Goal: Information Seeking & Learning: Compare options

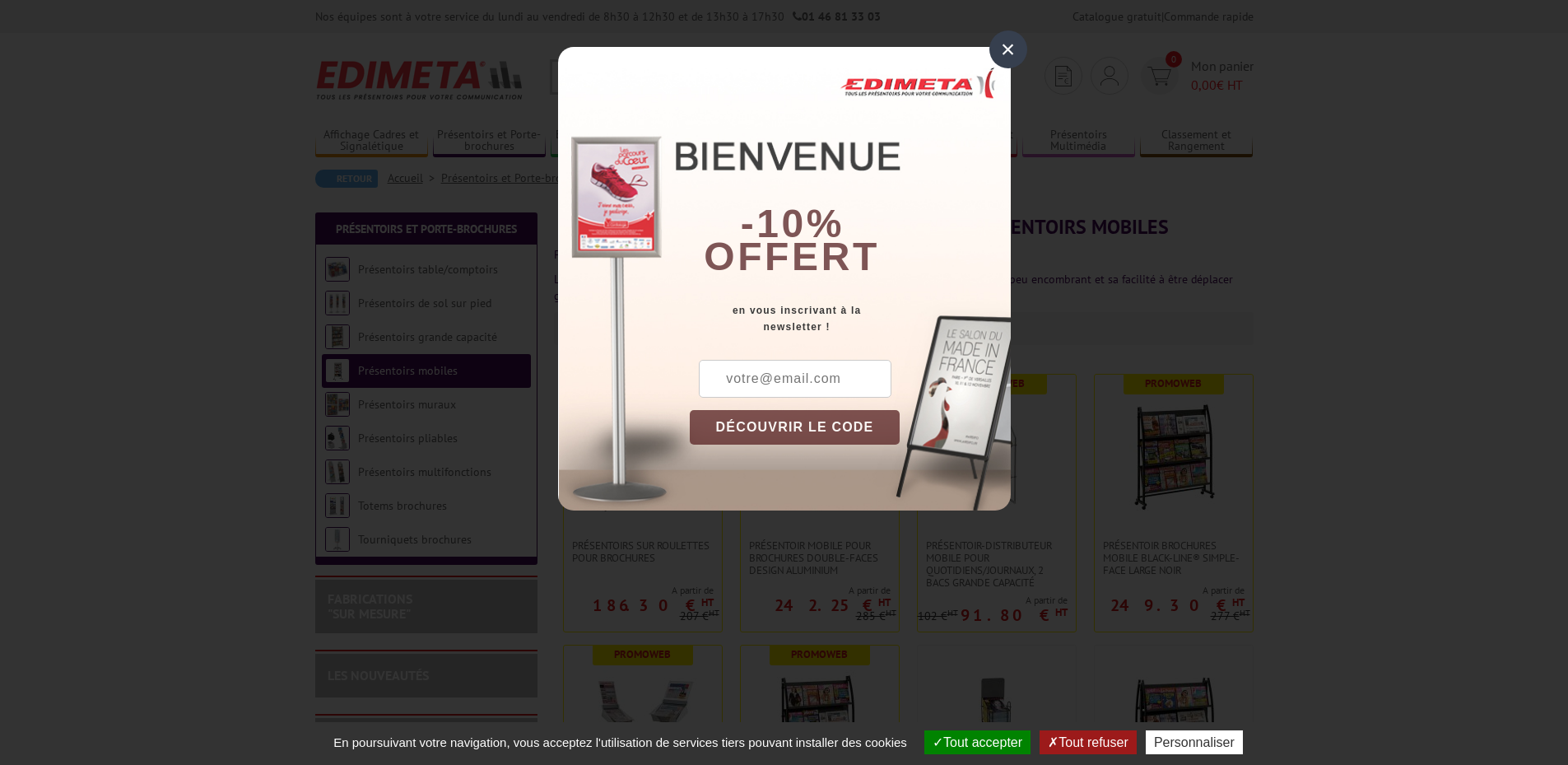
click at [1015, 44] on div "×" at bounding box center [1008, 49] width 38 height 38
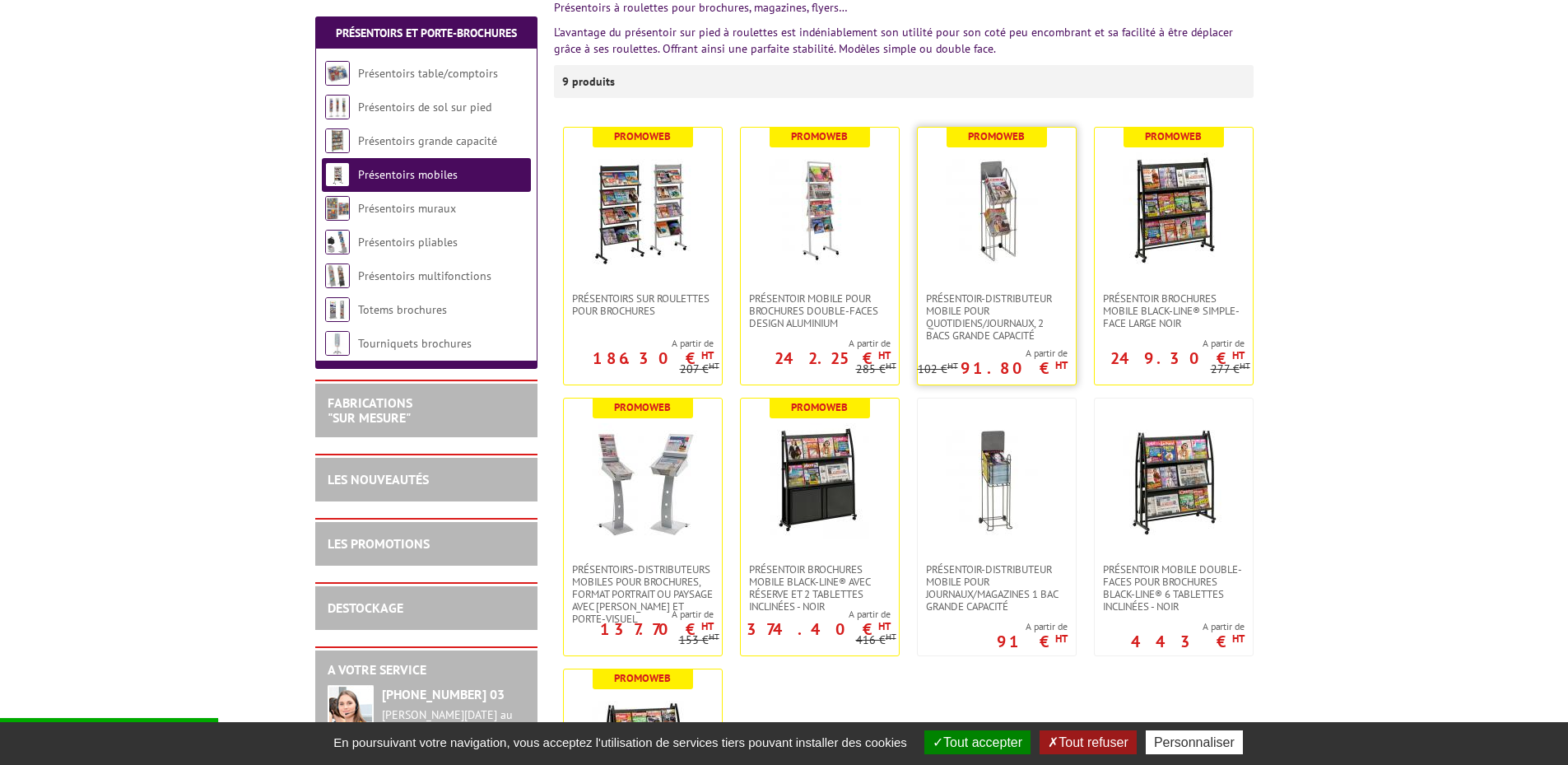
scroll to position [330, 0]
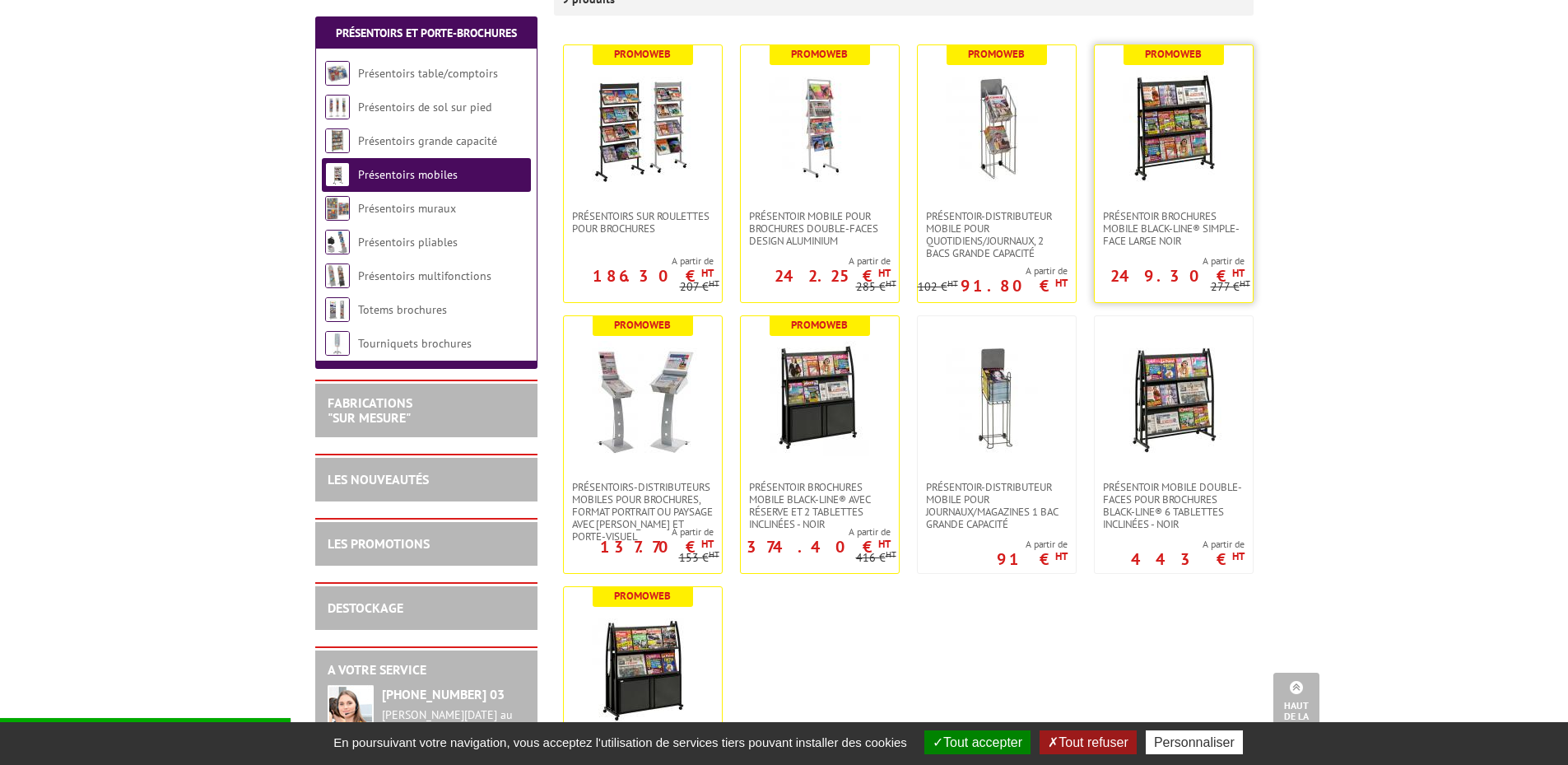
click at [1198, 126] on img at bounding box center [1174, 128] width 115 height 116
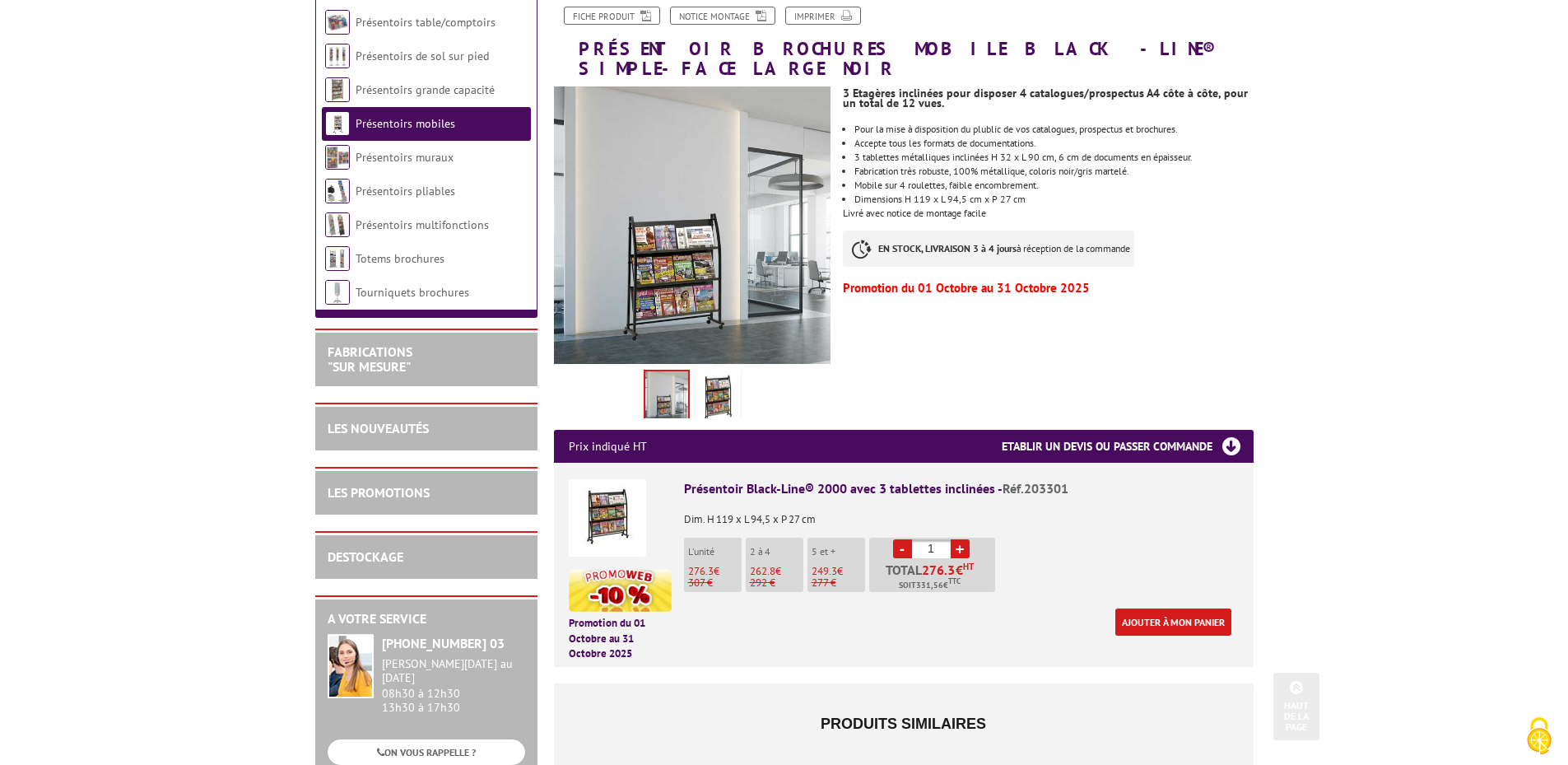
scroll to position [164, 0]
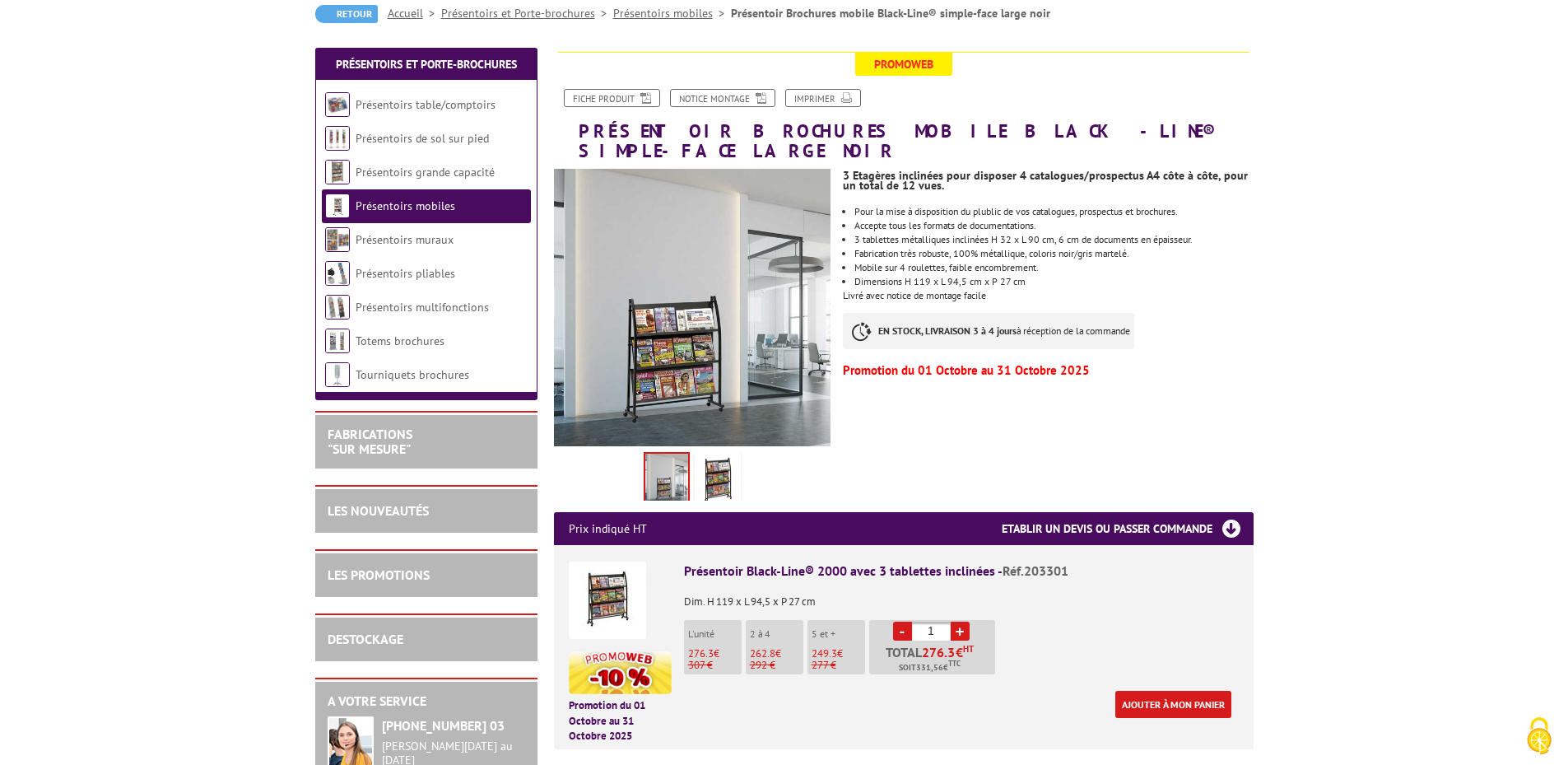
click at [705, 458] on img at bounding box center [718, 480] width 39 height 51
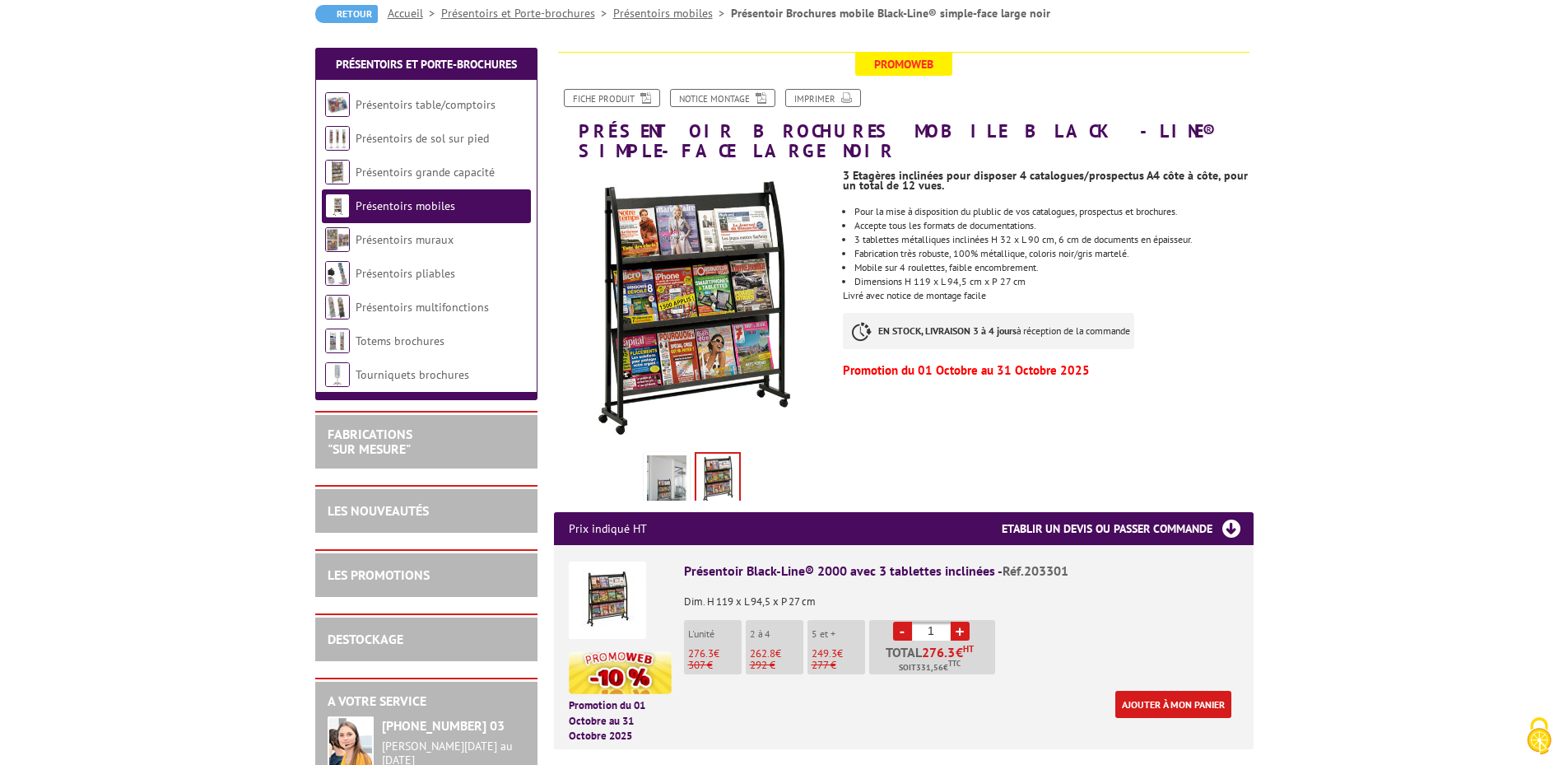
click at [671, 460] on img at bounding box center [666, 480] width 39 height 51
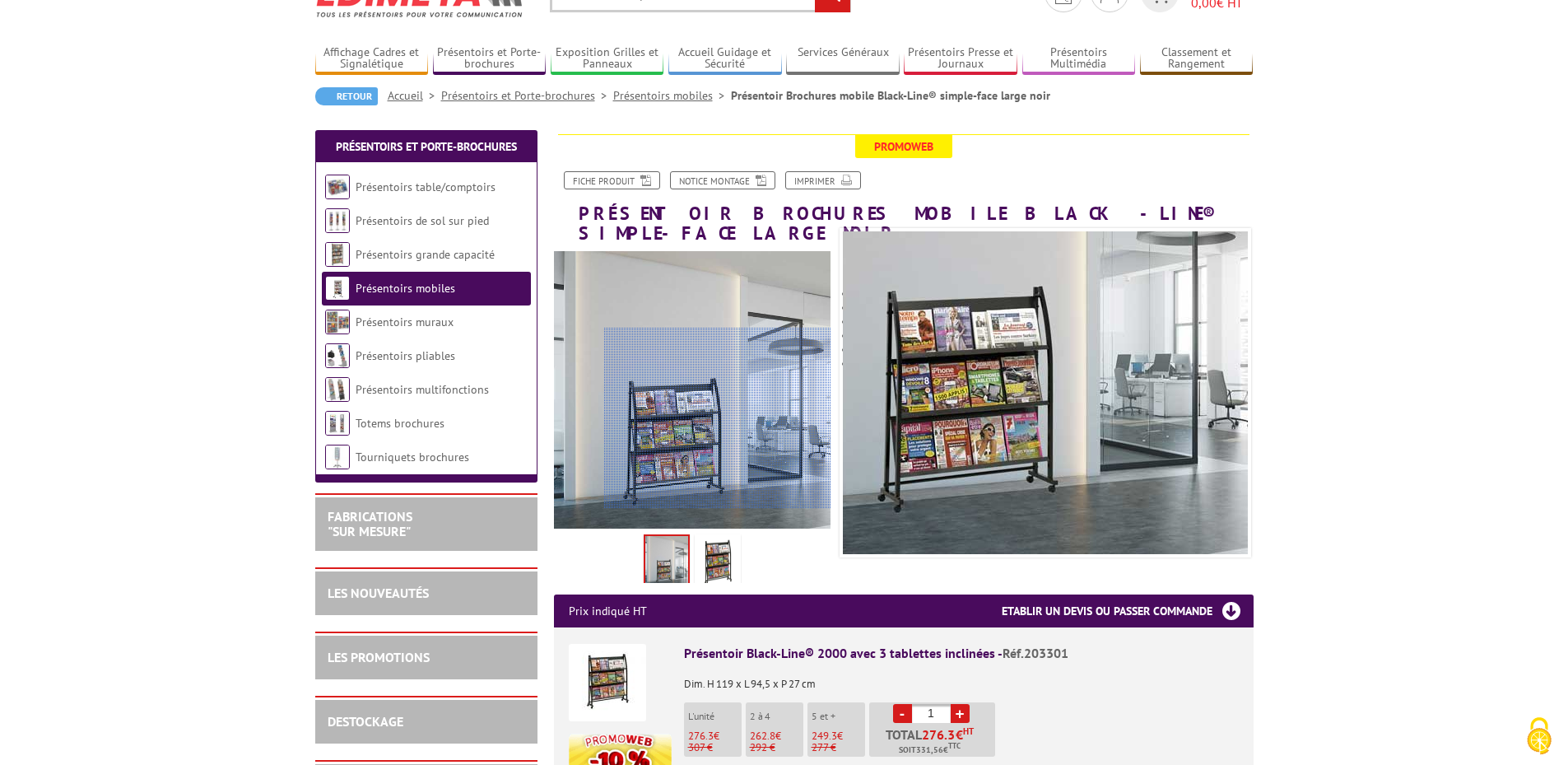
scroll to position [0, 0]
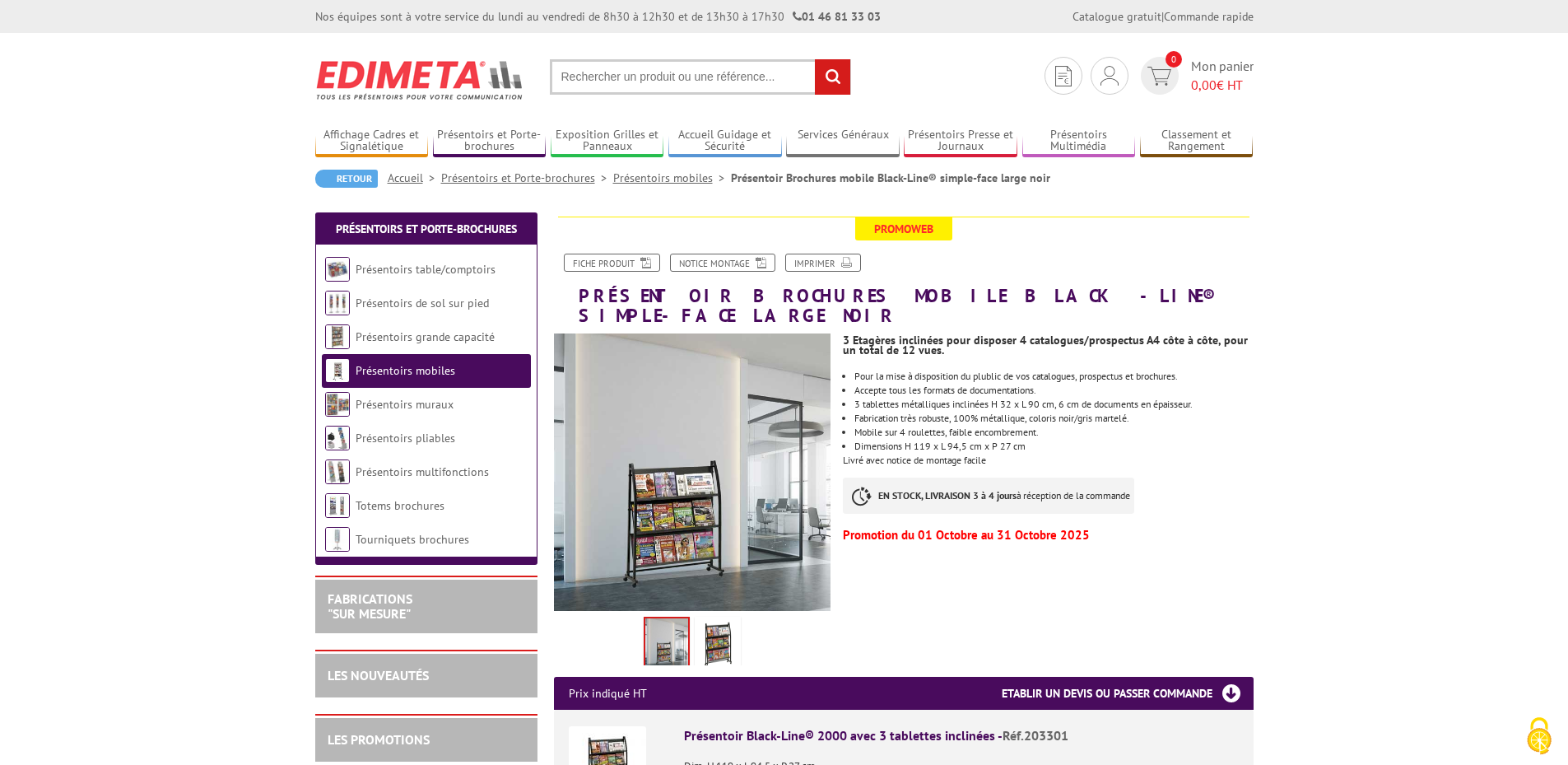
click at [713, 628] on img at bounding box center [718, 645] width 39 height 51
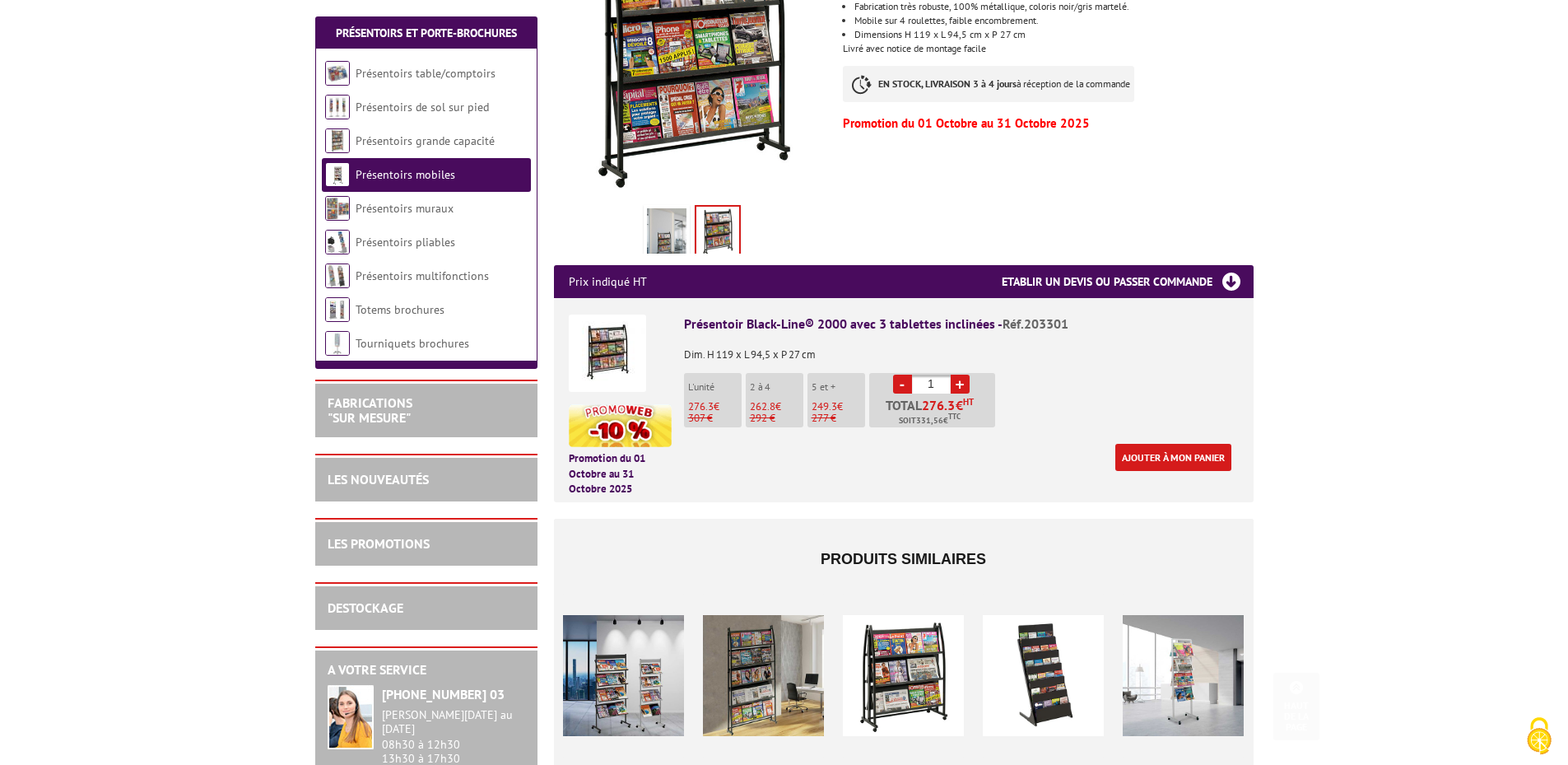
scroll to position [494, 0]
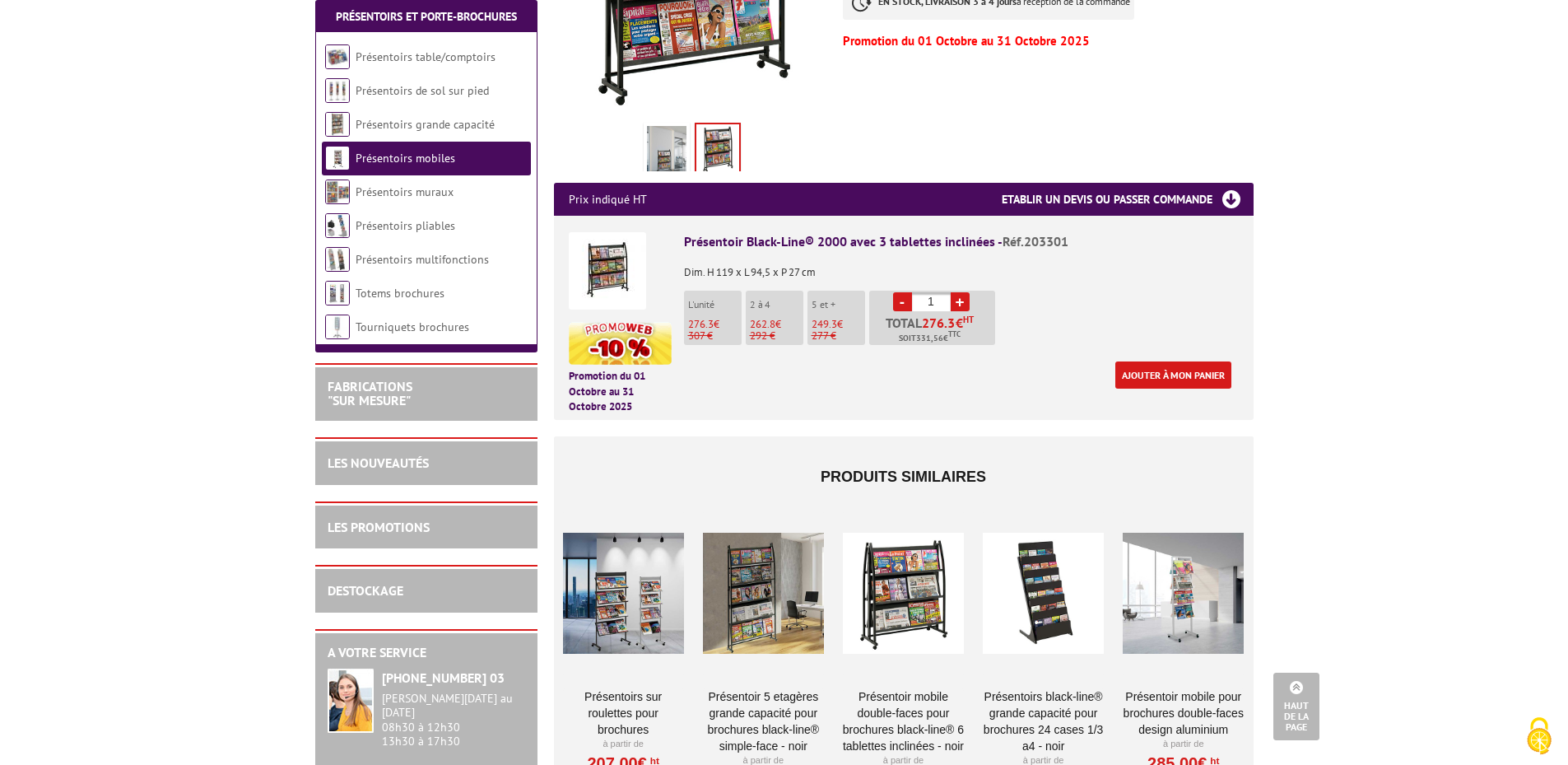
click at [1039, 555] on div at bounding box center [1043, 593] width 121 height 164
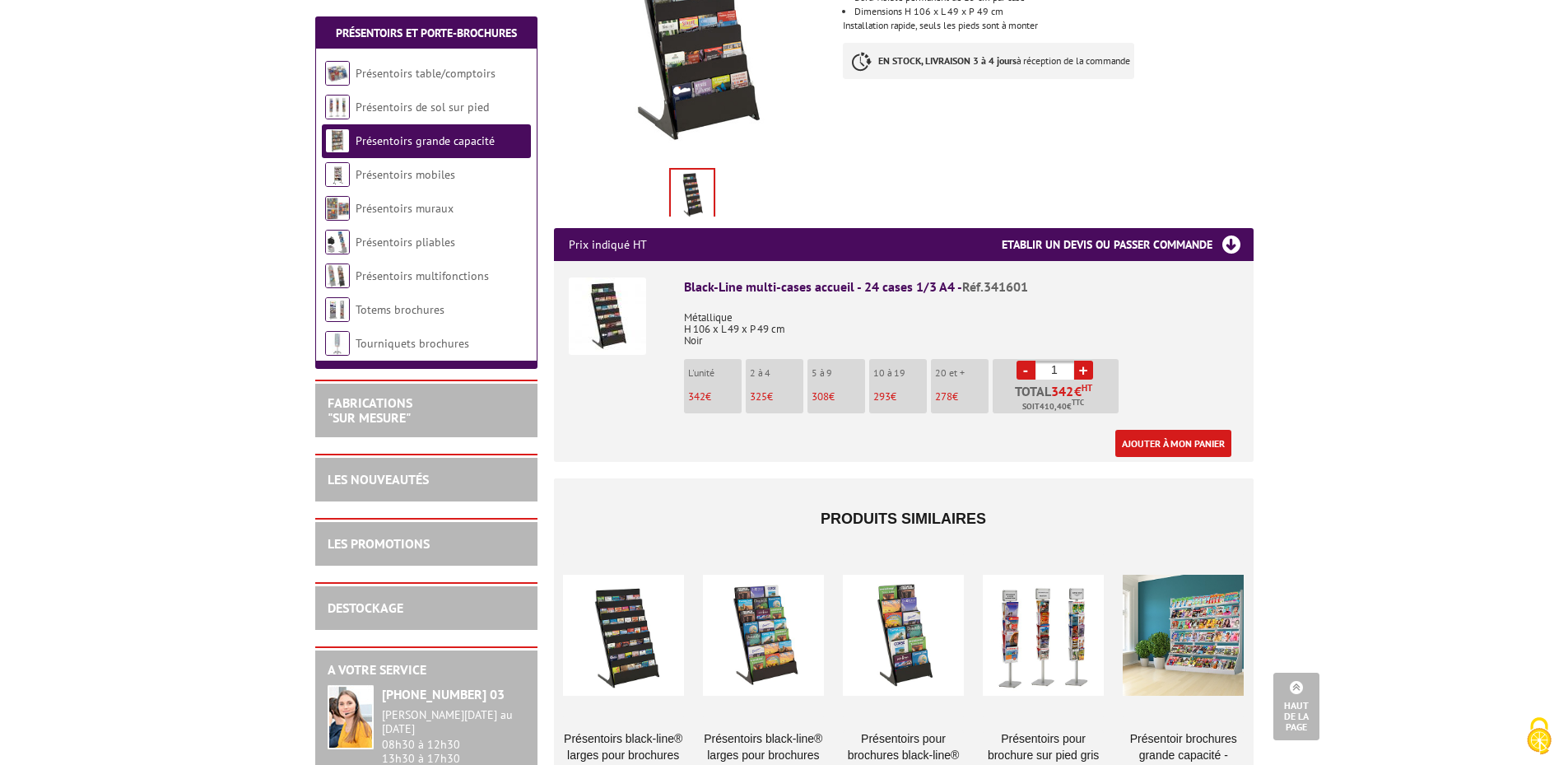
scroll to position [577, 0]
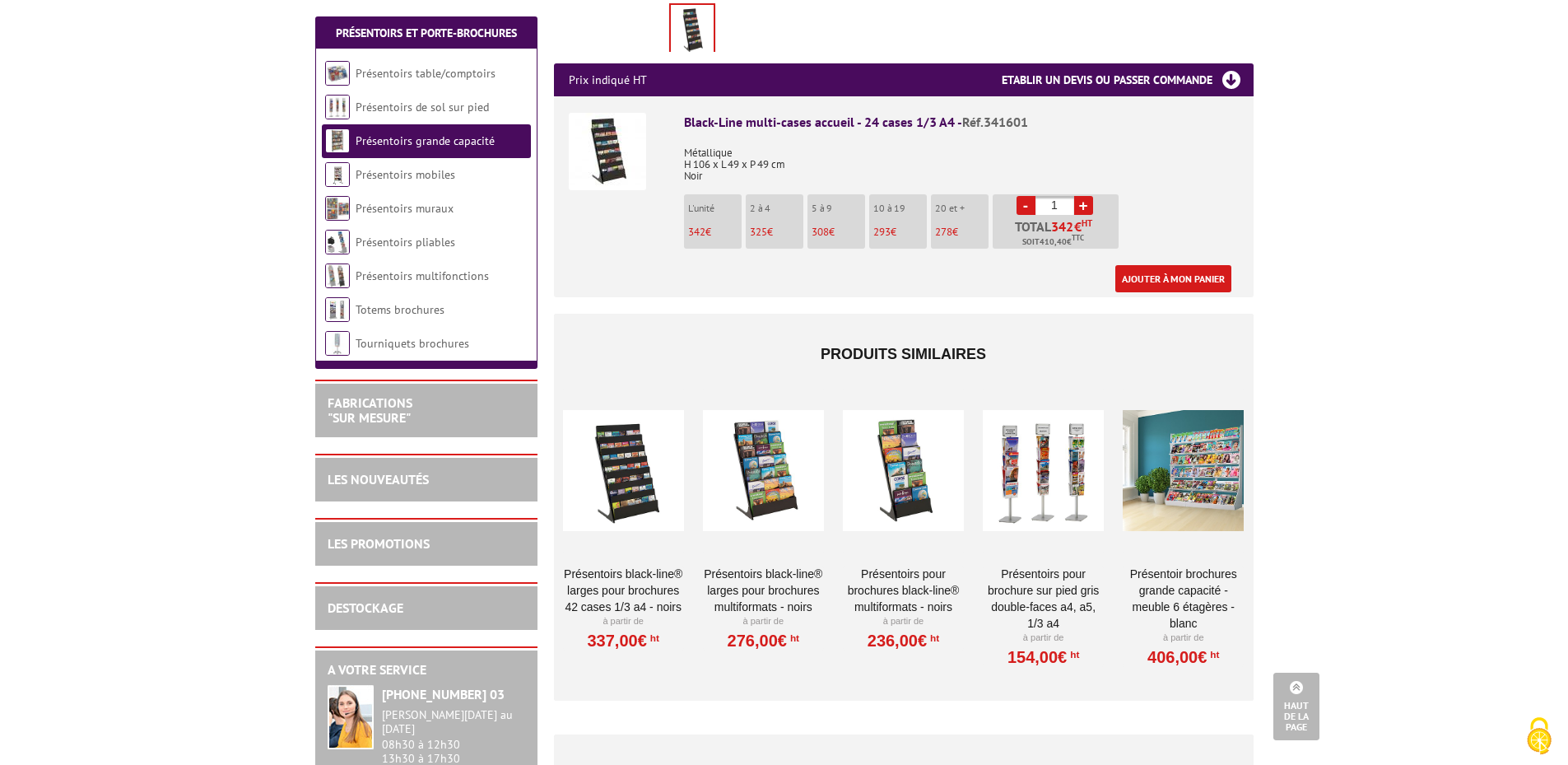
click at [783, 463] on div at bounding box center [763, 470] width 121 height 164
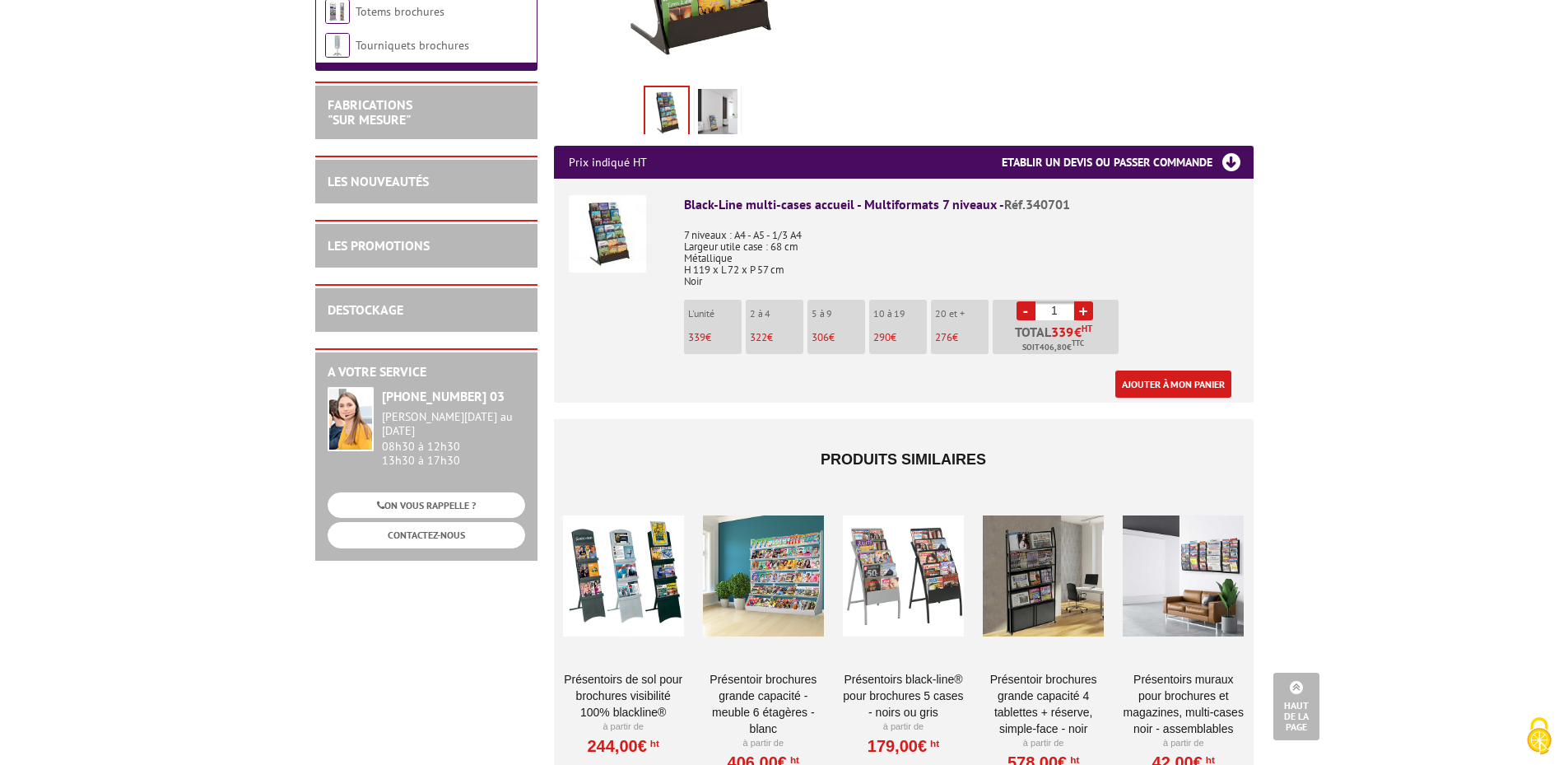
scroll to position [577, 0]
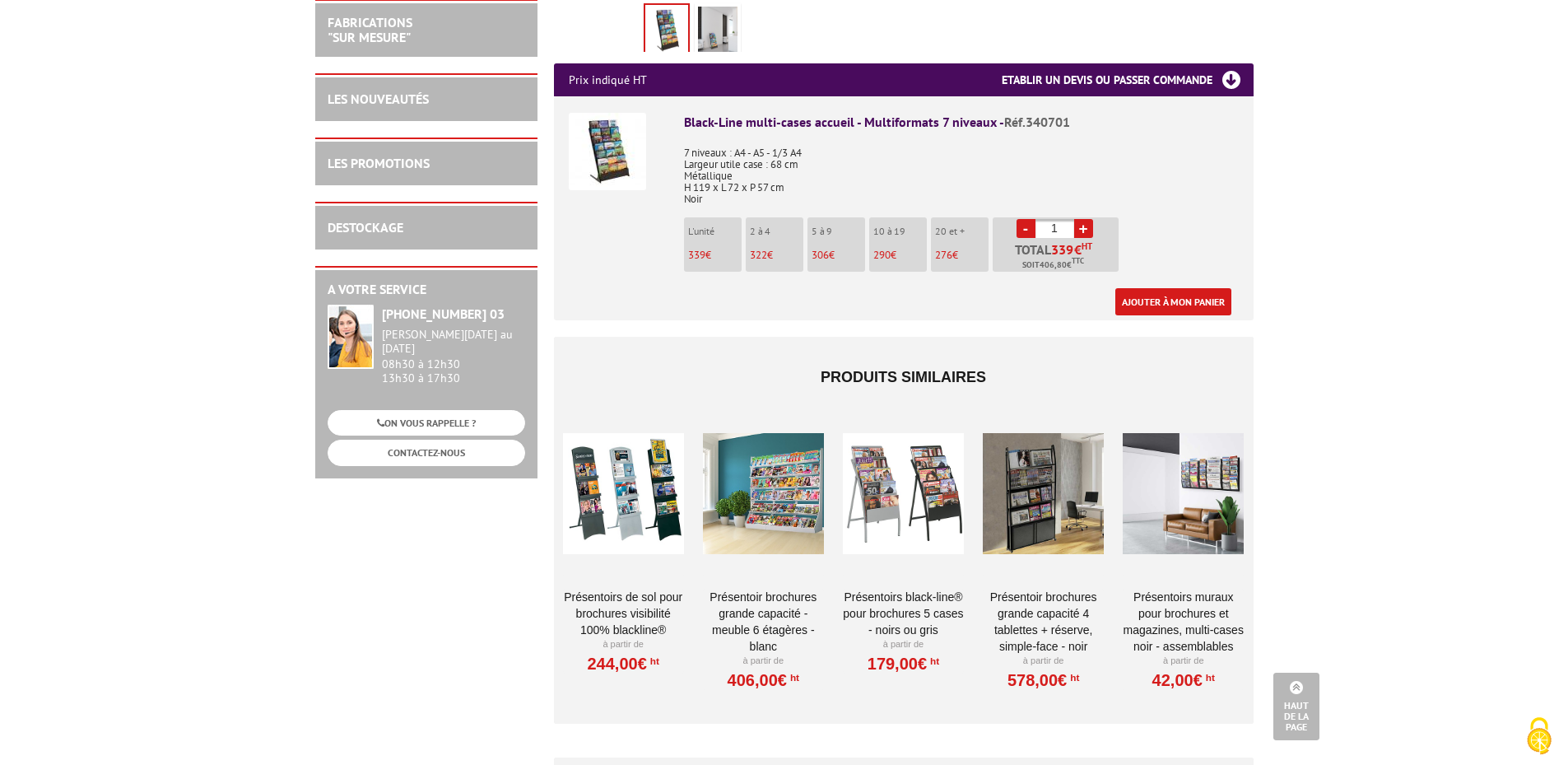
click at [934, 485] on div at bounding box center [903, 493] width 121 height 164
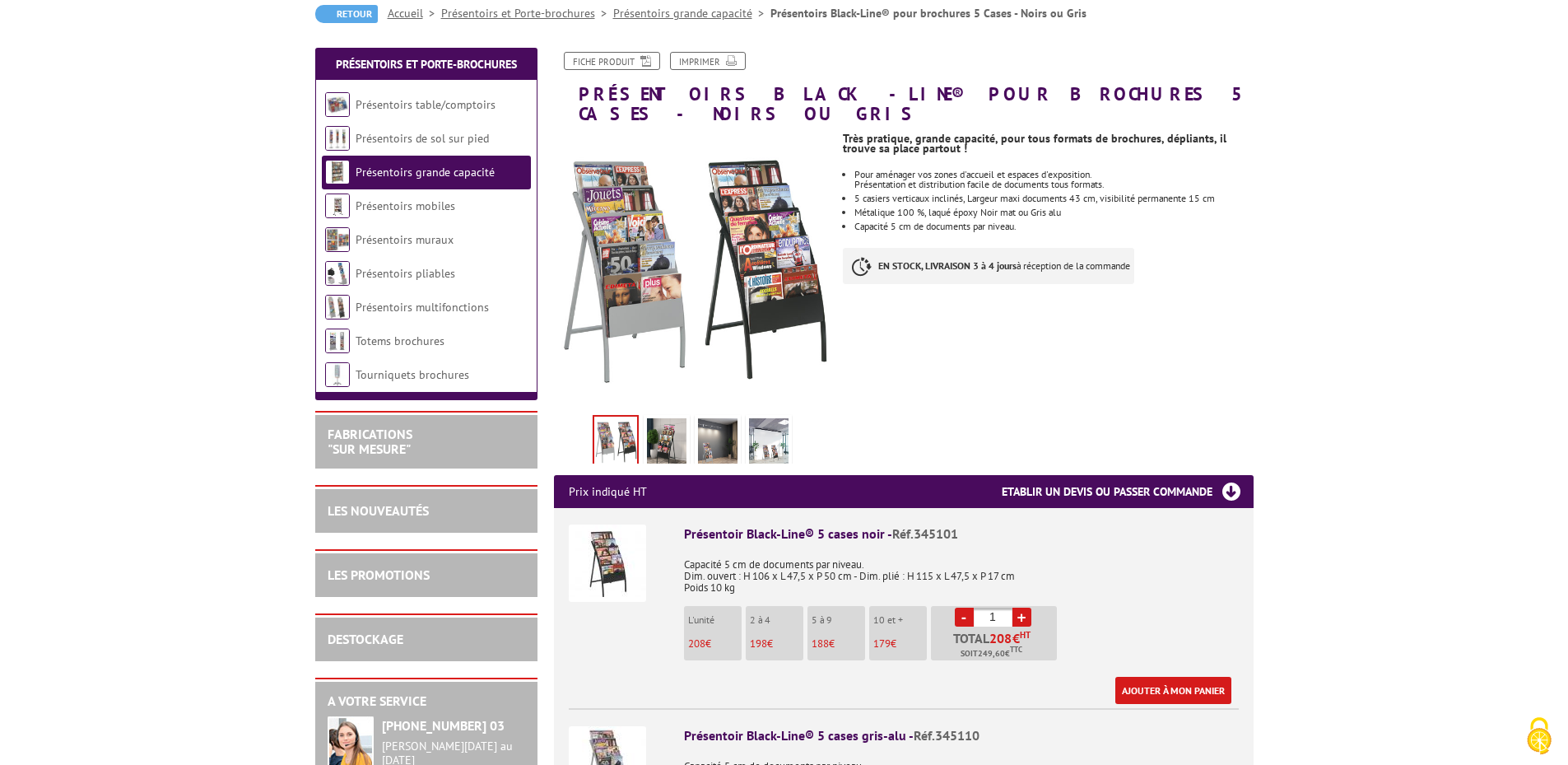
scroll to position [247, 0]
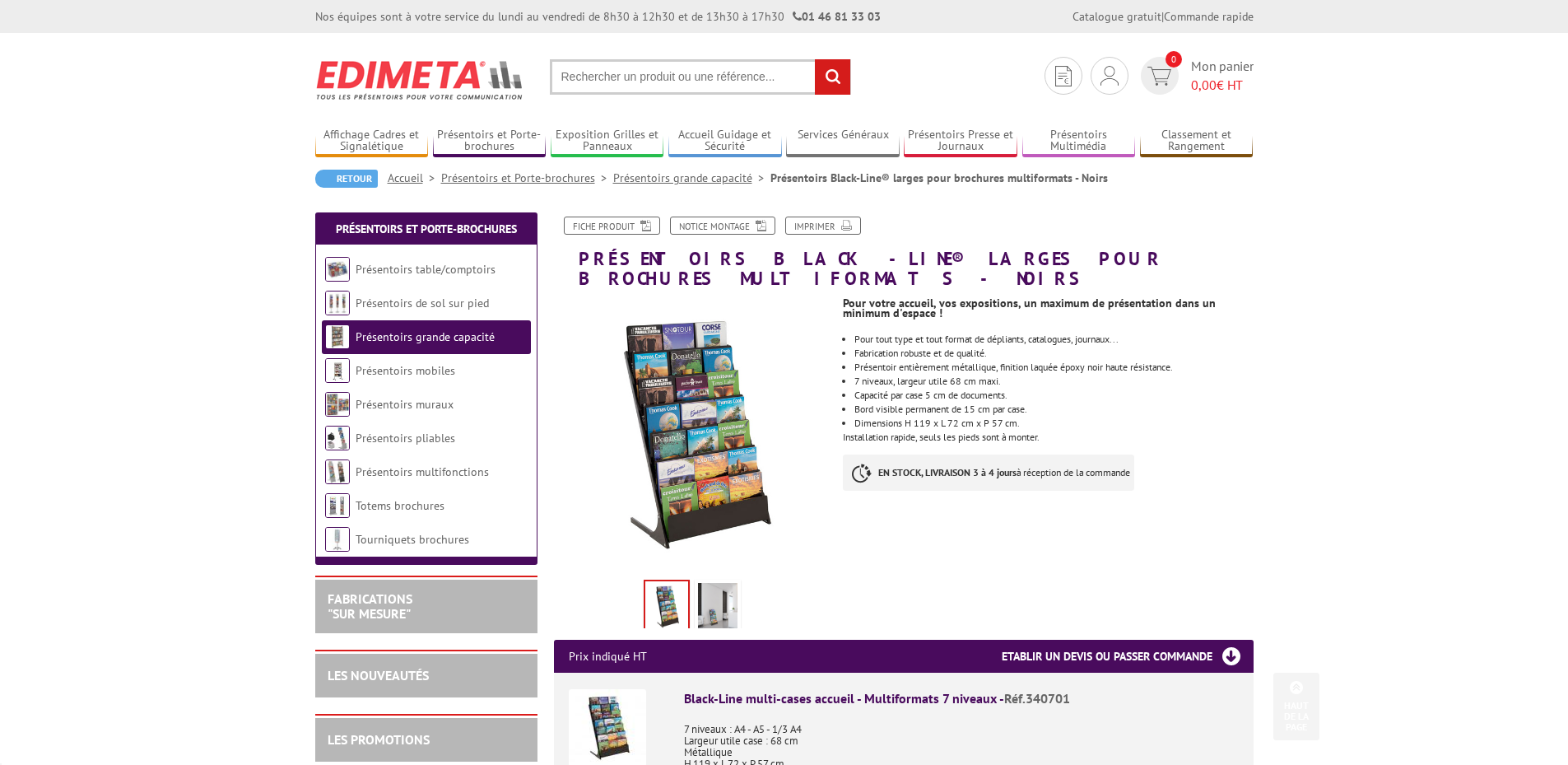
scroll to position [577, 0]
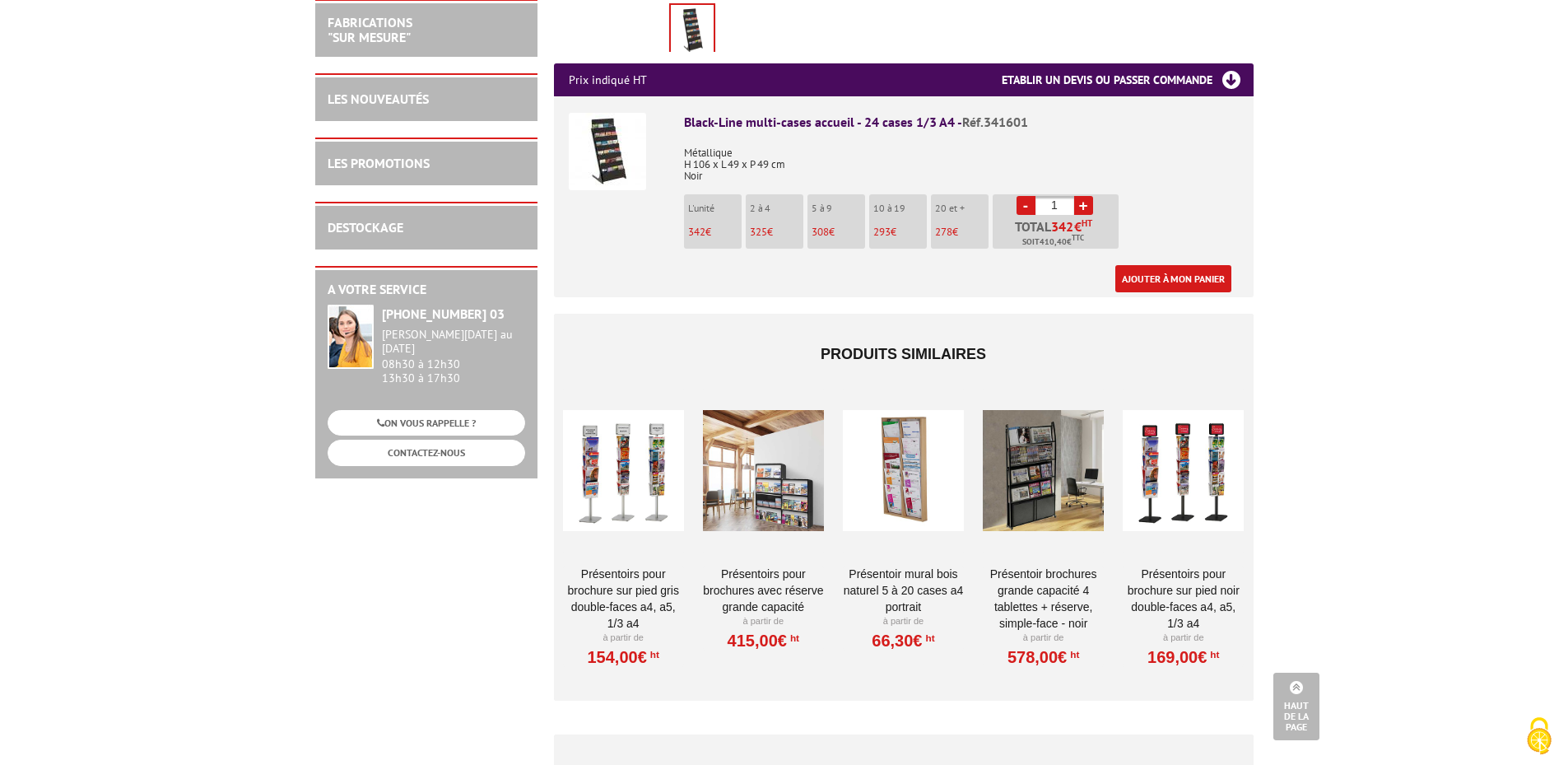
scroll to position [164, 0]
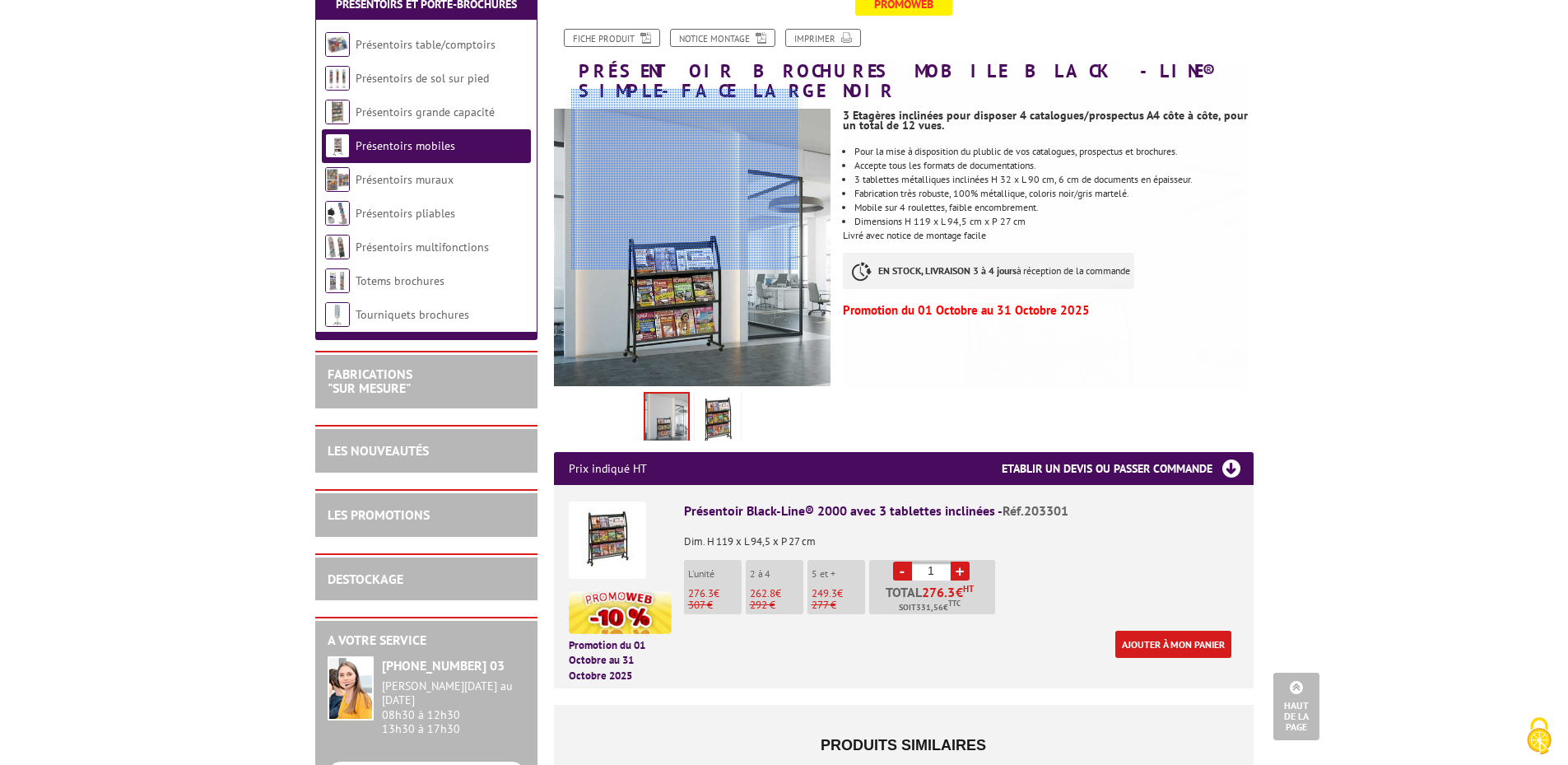
scroll to position [83, 0]
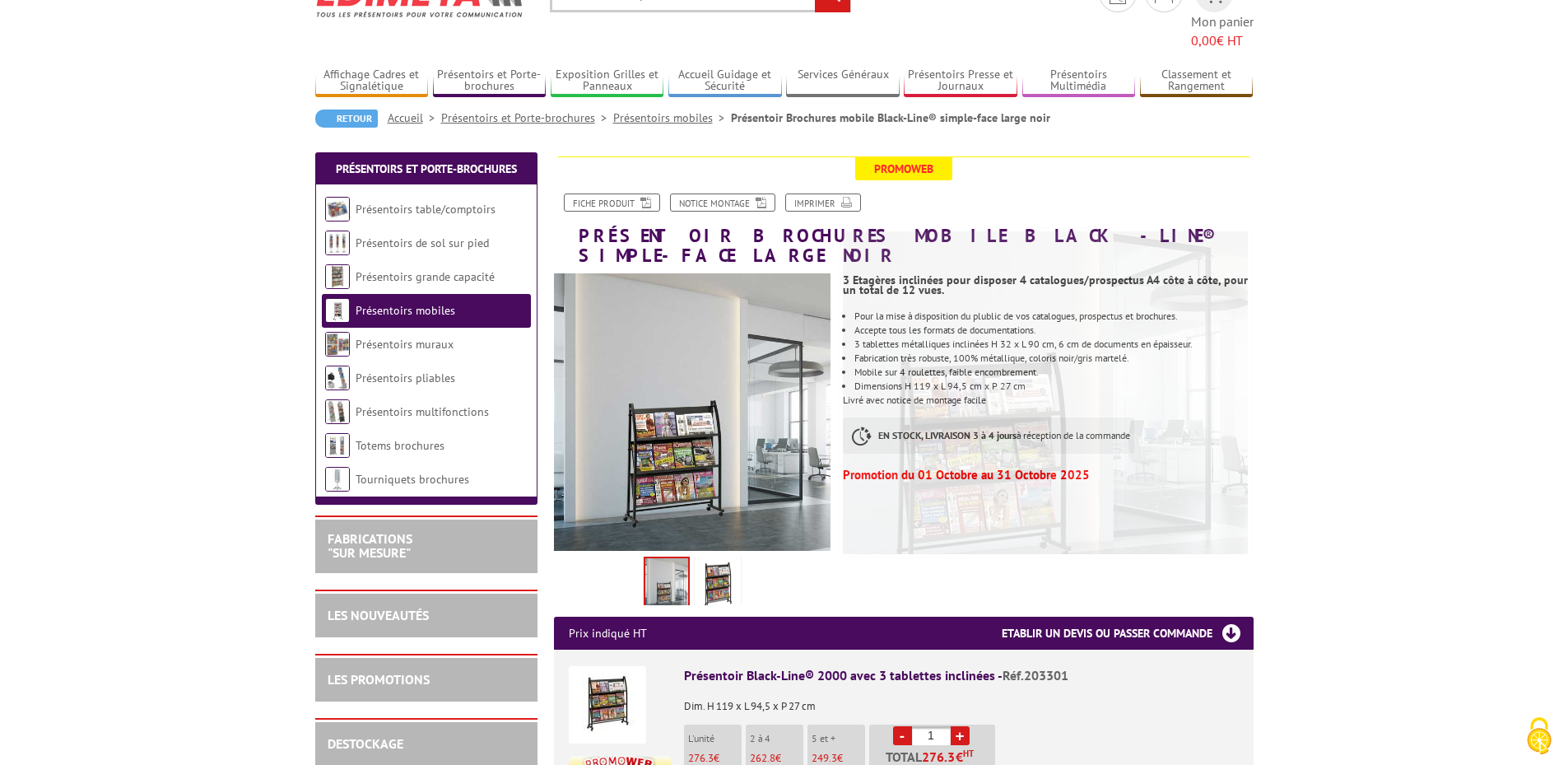
click at [727, 560] on img at bounding box center [718, 585] width 39 height 51
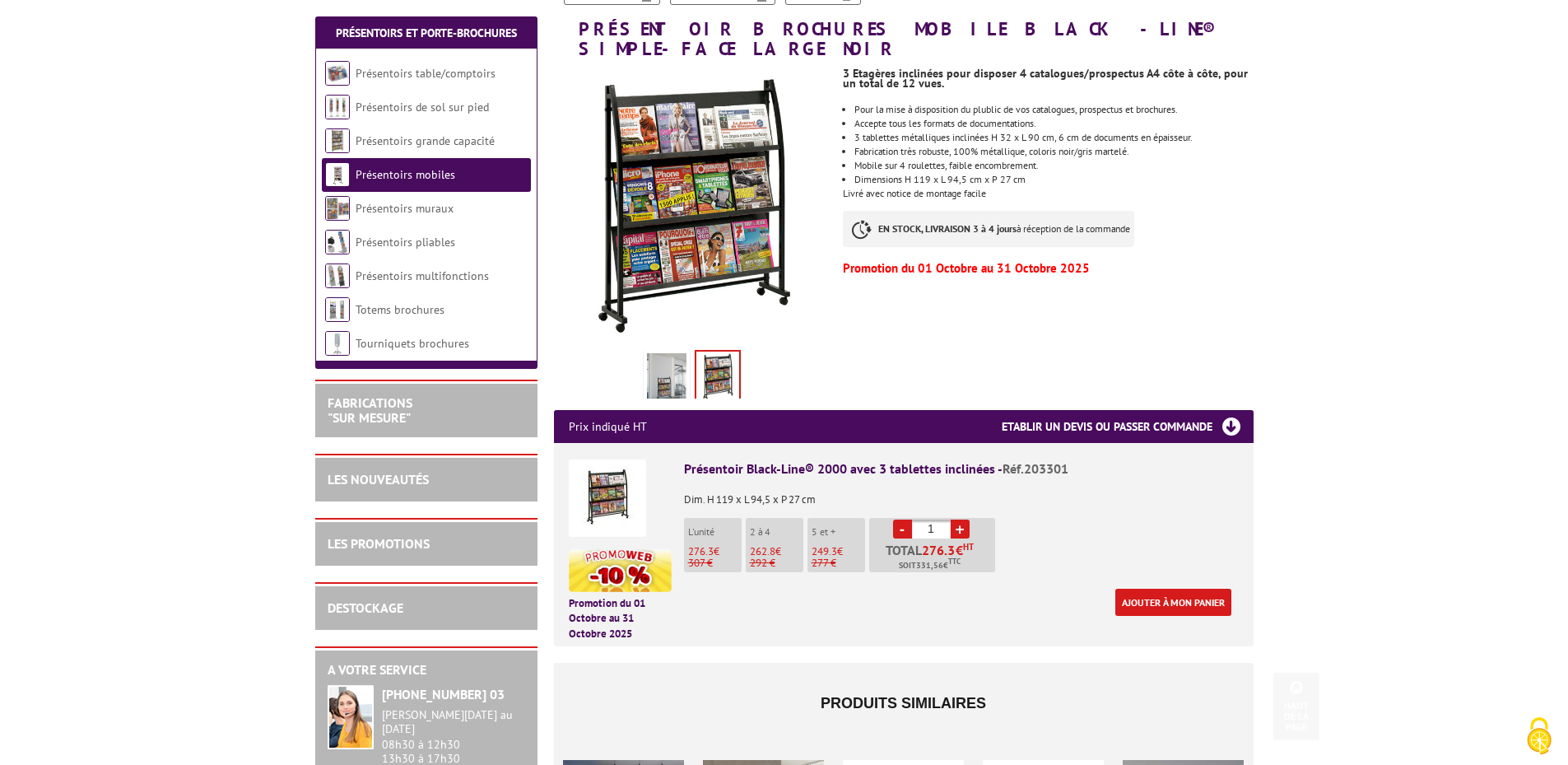
scroll to position [42, 0]
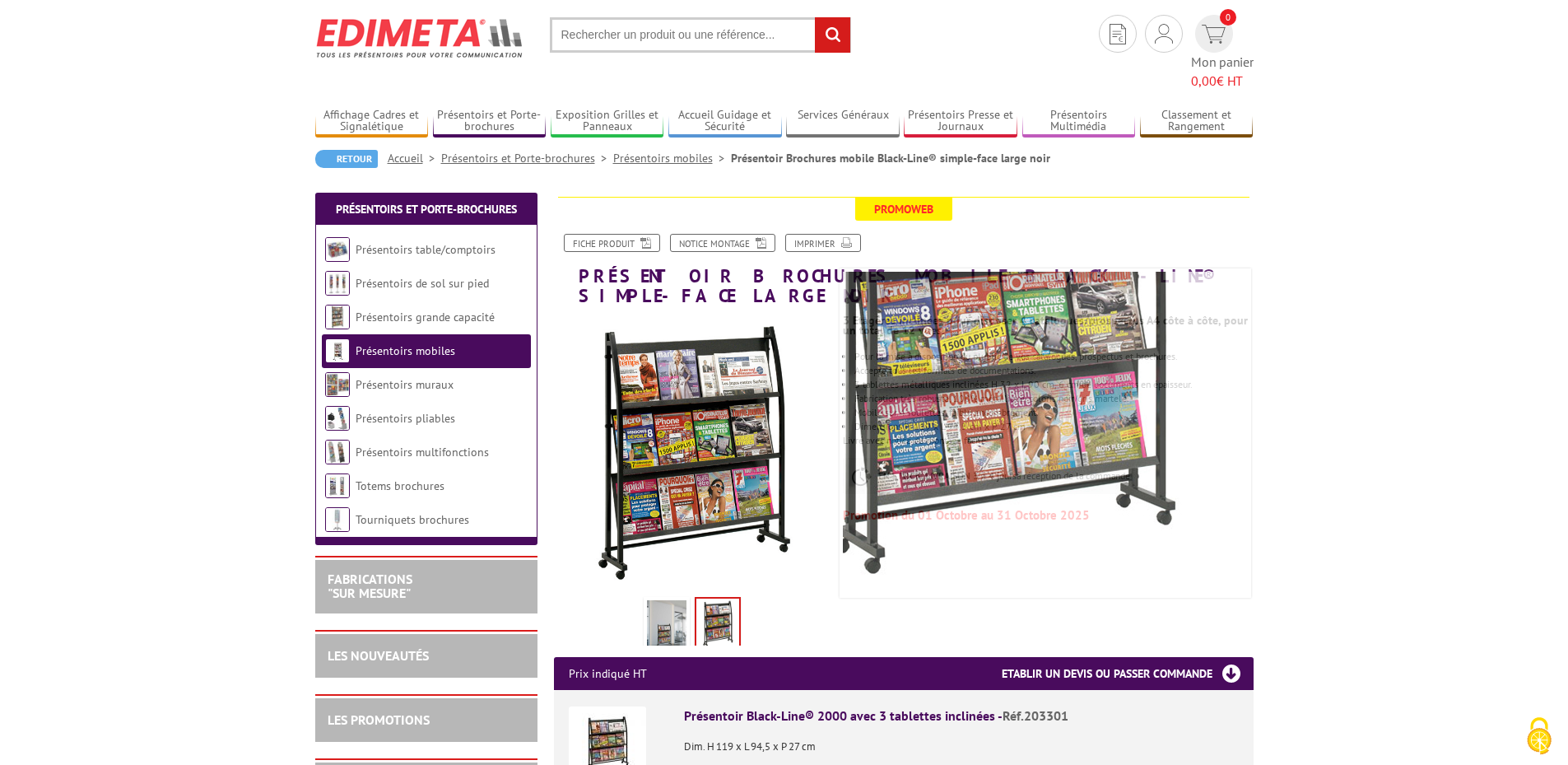
click at [674, 601] on img at bounding box center [666, 626] width 39 height 51
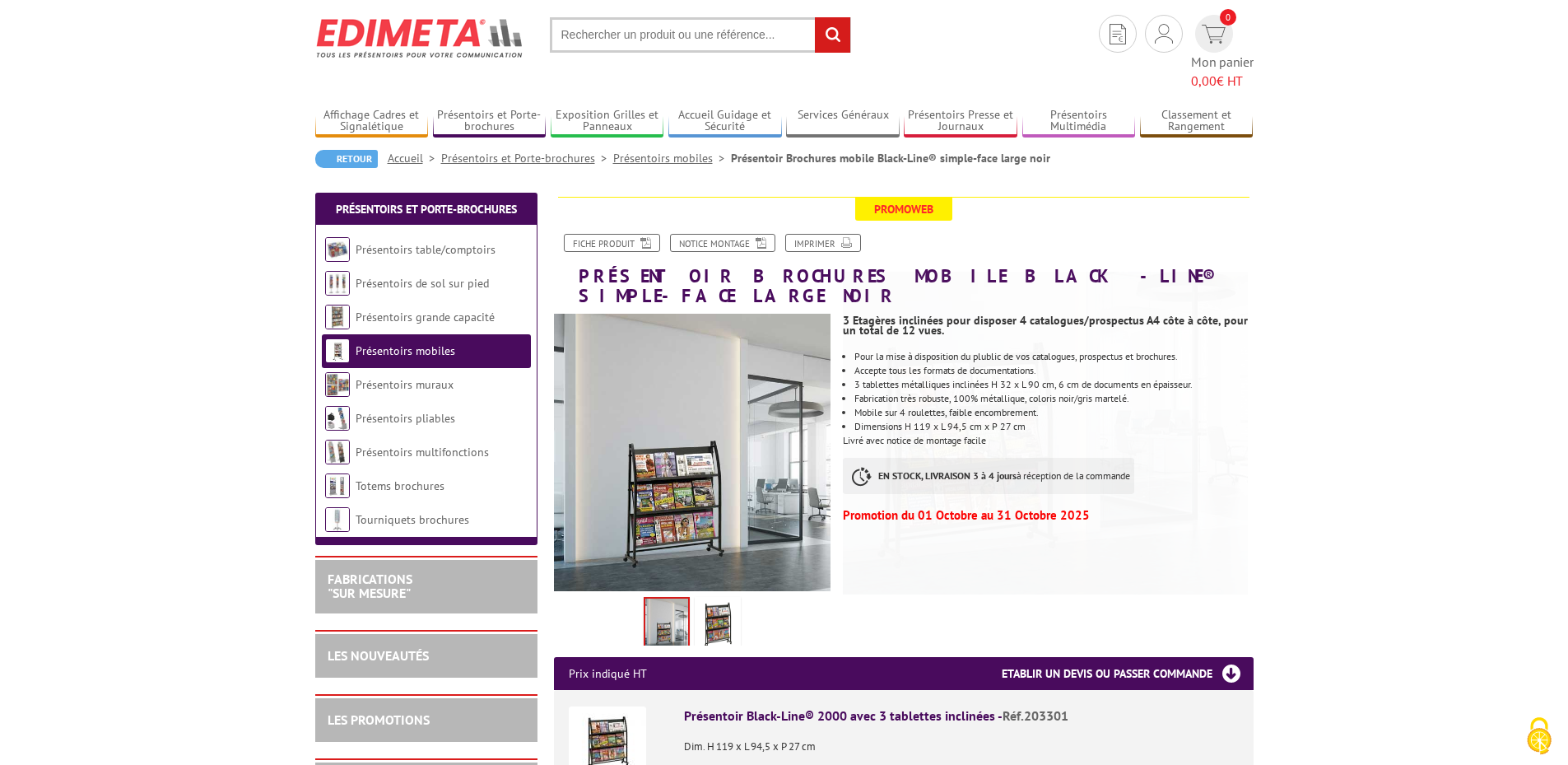
click at [704, 601] on img at bounding box center [718, 626] width 39 height 51
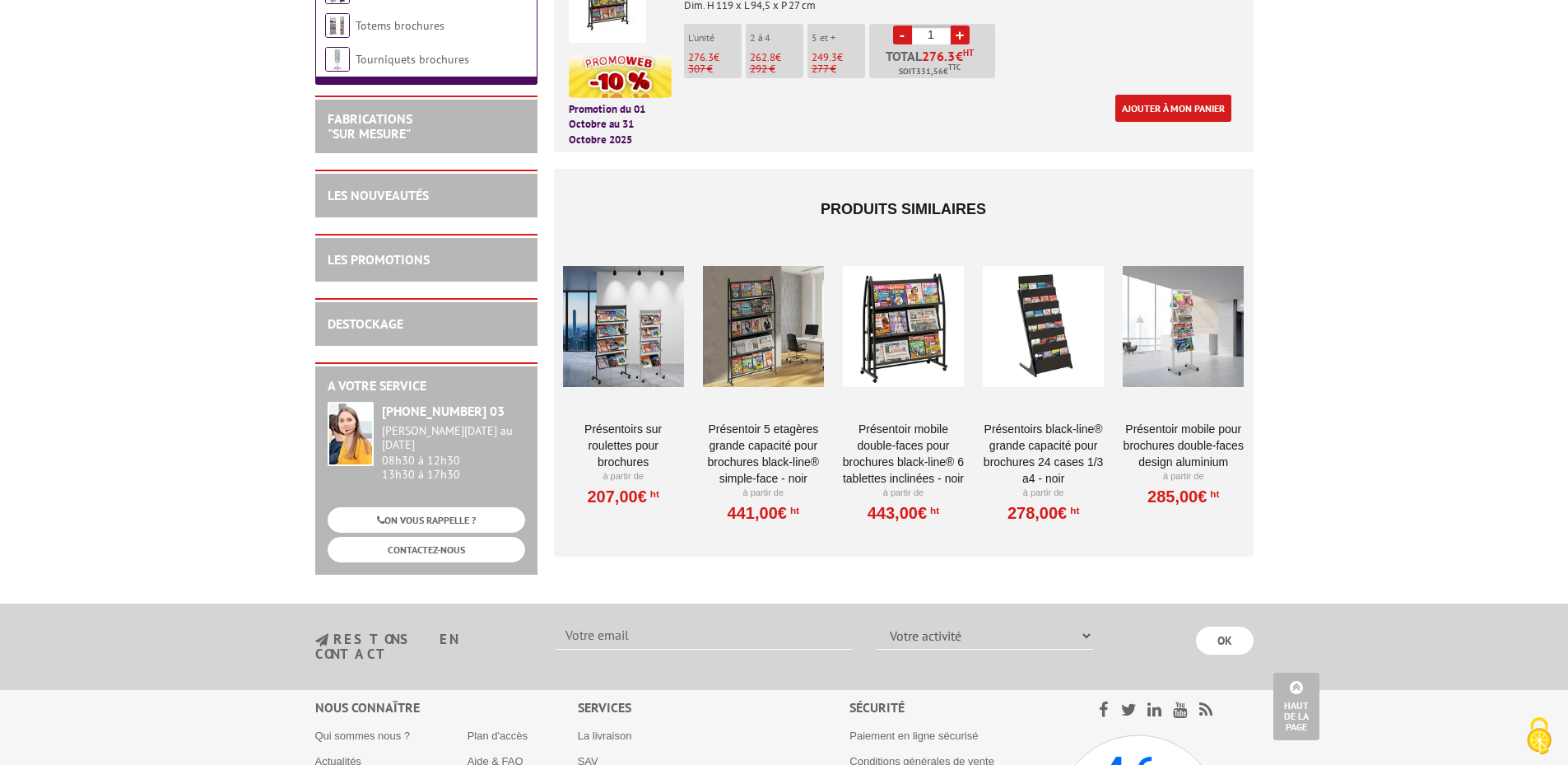
scroll to position [701, 0]
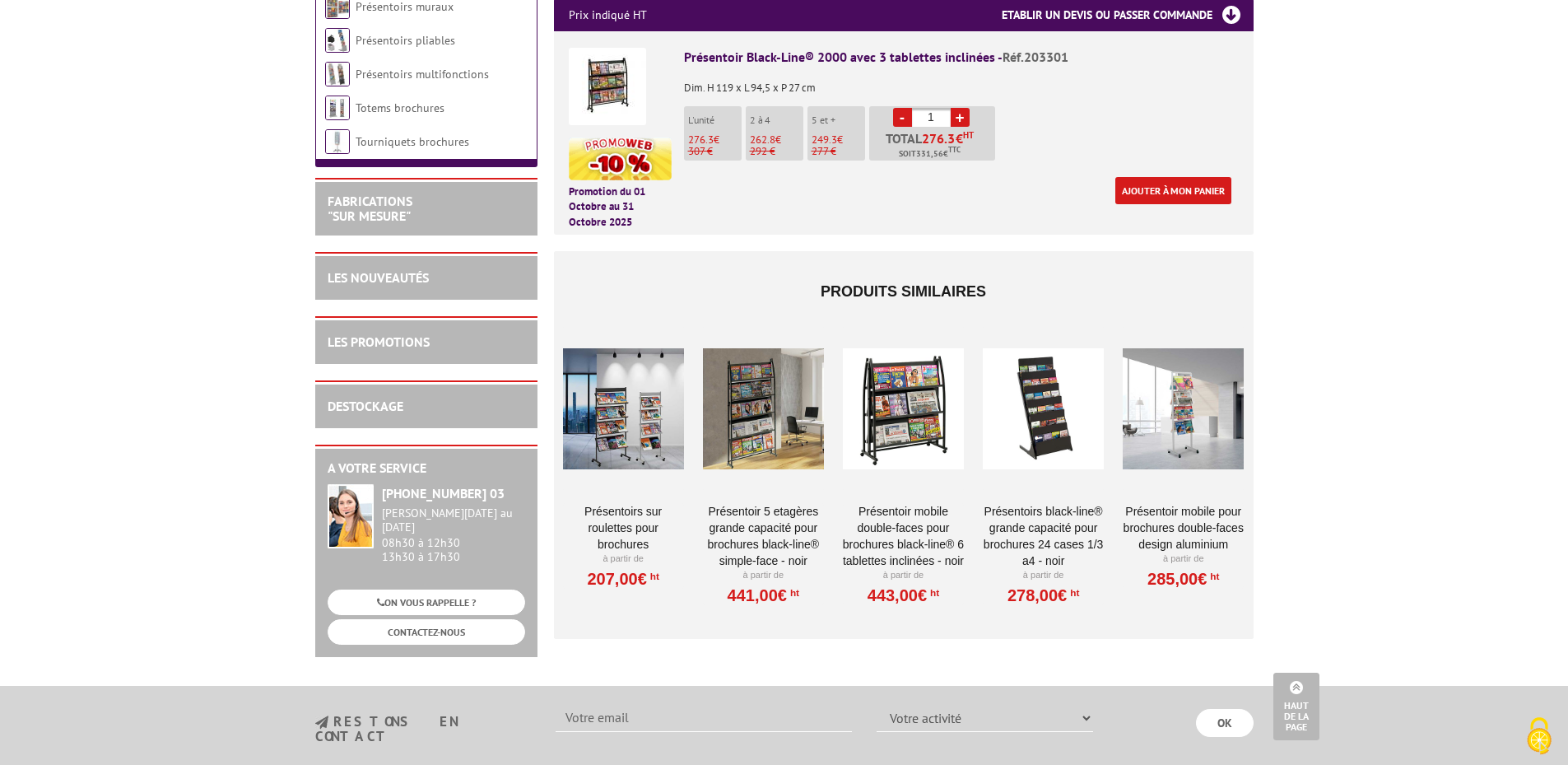
click at [598, 360] on div at bounding box center [624, 408] width 121 height 164
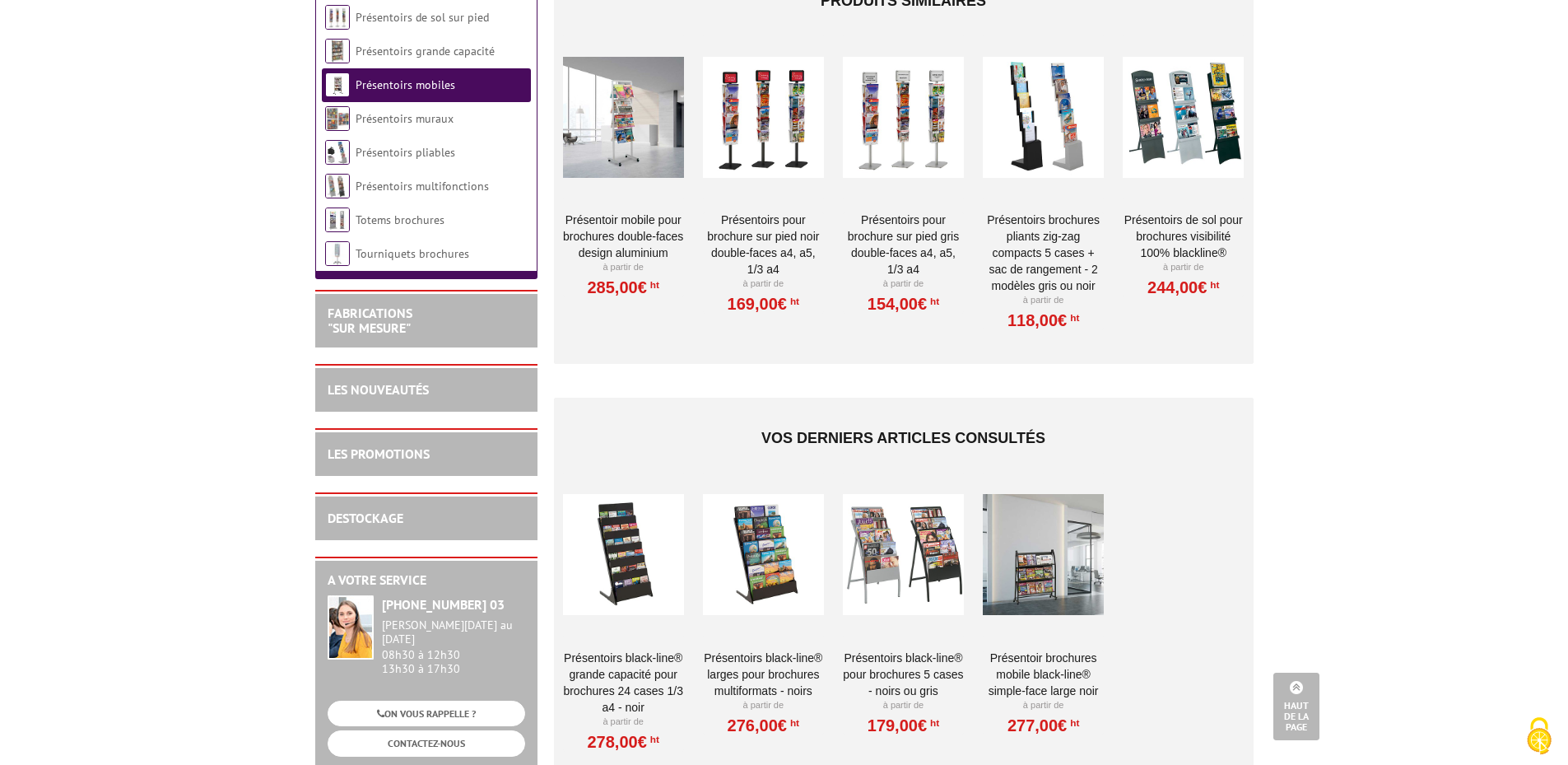
scroll to position [1318, 0]
